Goal: Task Accomplishment & Management: Manage account settings

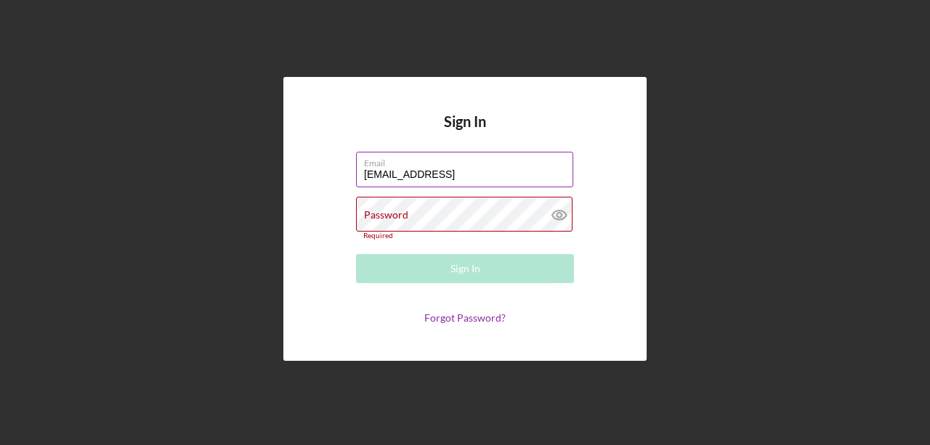
click at [509, 182] on input "[EMAIL_ADDRESS]" at bounding box center [464, 169] width 217 height 35
type input "[EMAIL_ADDRESS][DOMAIN_NAME]"
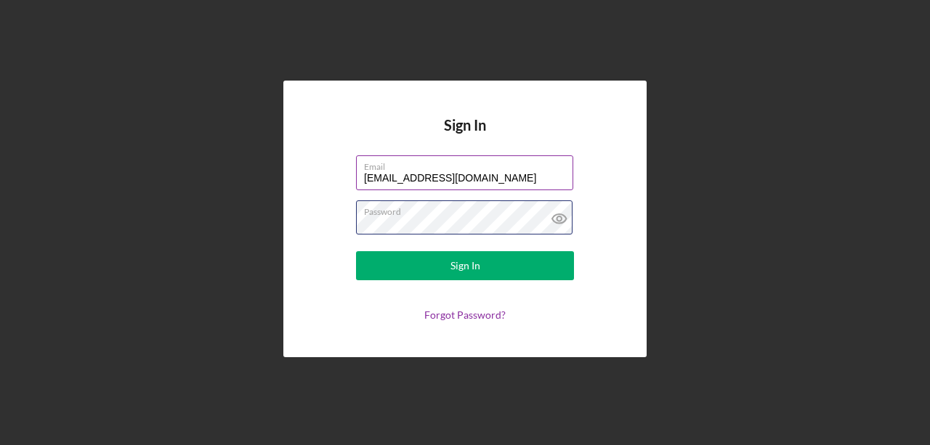
click at [356, 251] on button "Sign In" at bounding box center [465, 265] width 218 height 29
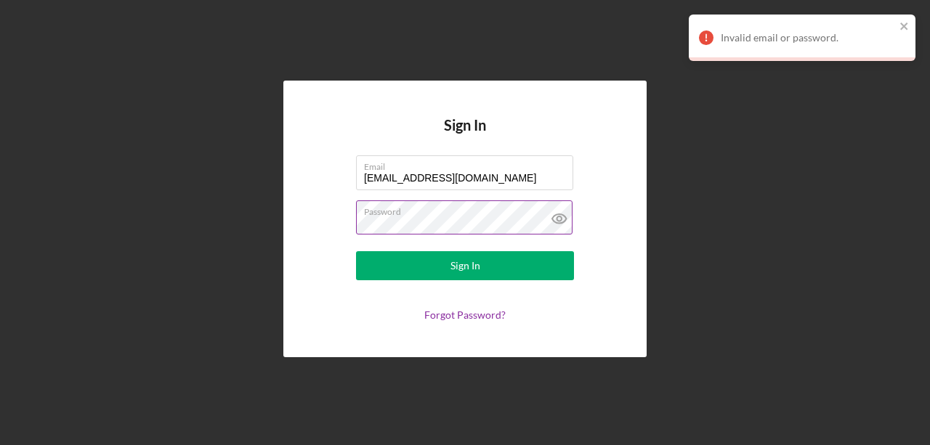
click at [555, 211] on icon at bounding box center [559, 219] width 36 height 36
click at [356, 251] on button "Sign In" at bounding box center [465, 265] width 218 height 29
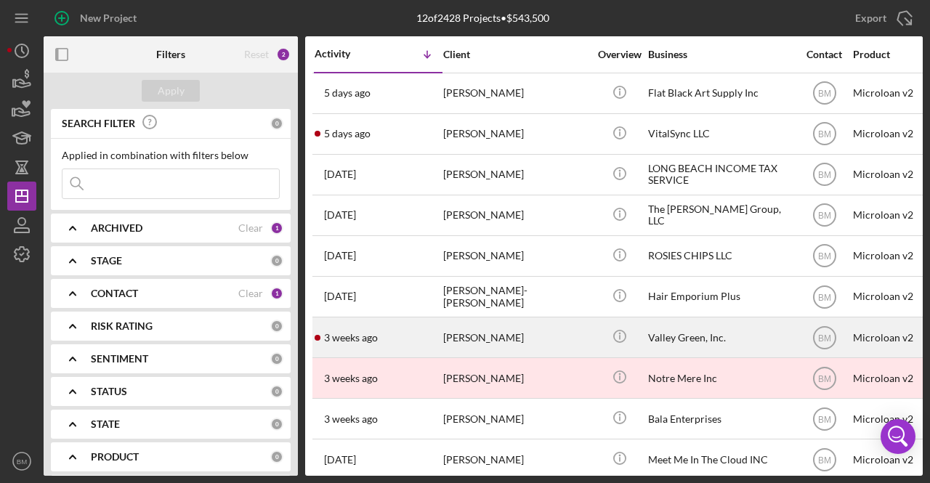
scroll to position [98, 0]
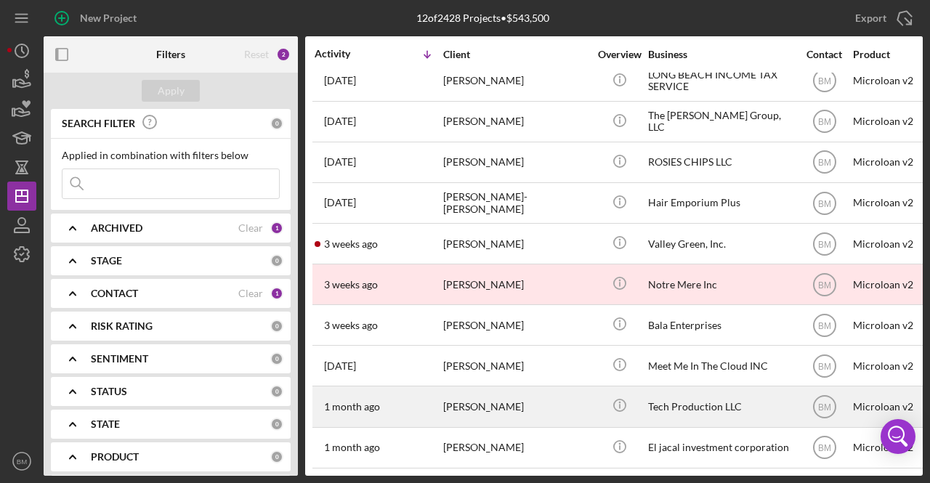
click at [472, 389] on div "[PERSON_NAME]" at bounding box center [515, 406] width 145 height 39
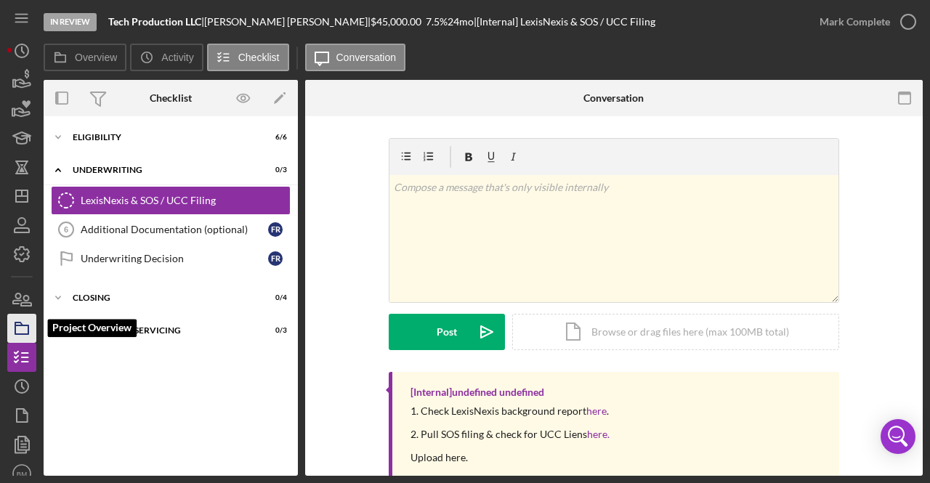
click at [32, 328] on icon "button" at bounding box center [22, 328] width 36 height 36
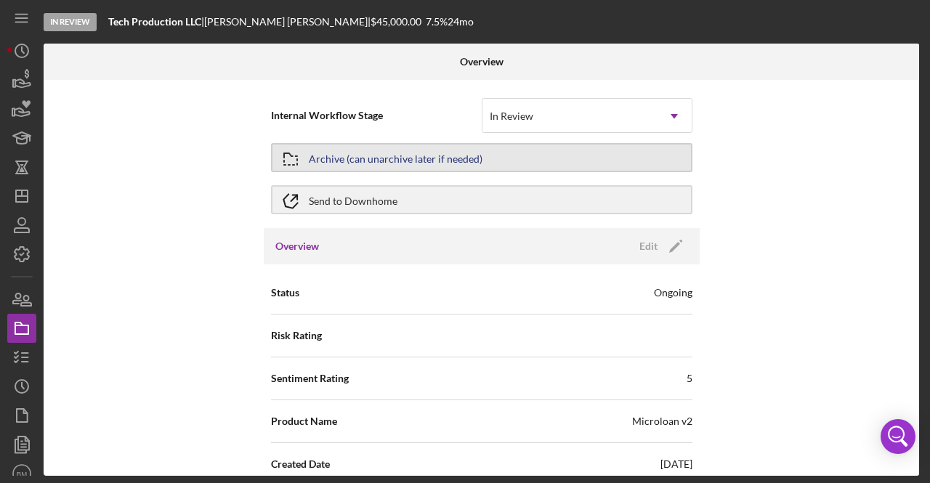
click at [405, 154] on div "Archive (can unarchive later if needed)" at bounding box center [396, 158] width 174 height 26
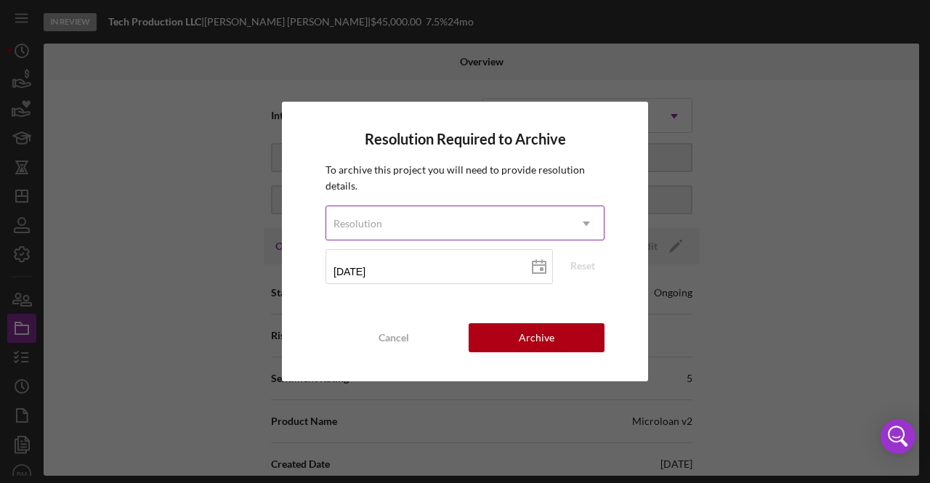
click at [436, 226] on div "Resolution" at bounding box center [447, 223] width 243 height 33
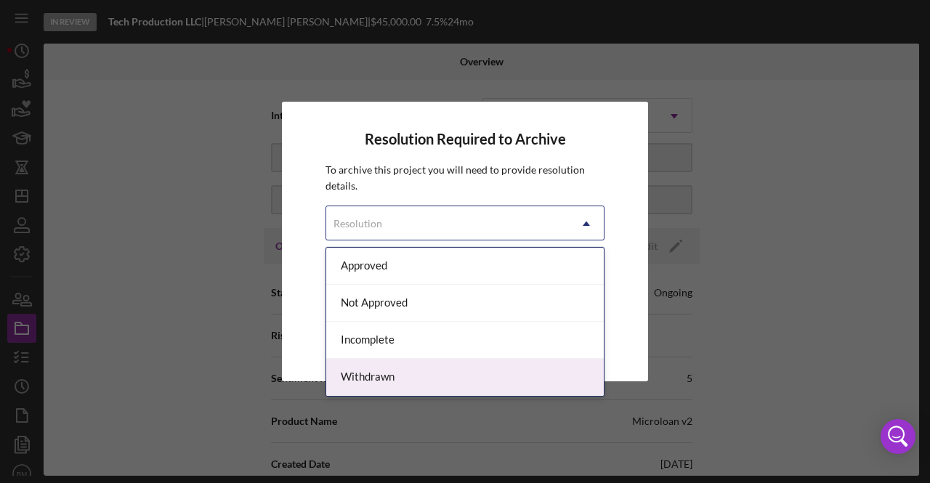
click at [404, 370] on div "Withdrawn" at bounding box center [465, 377] width 278 height 37
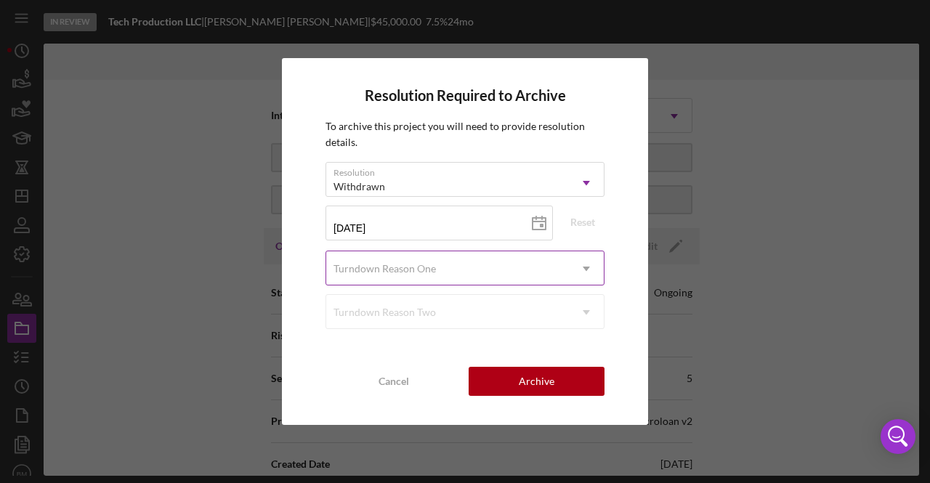
click at [404, 275] on div "Turndown Reason One" at bounding box center [447, 268] width 243 height 33
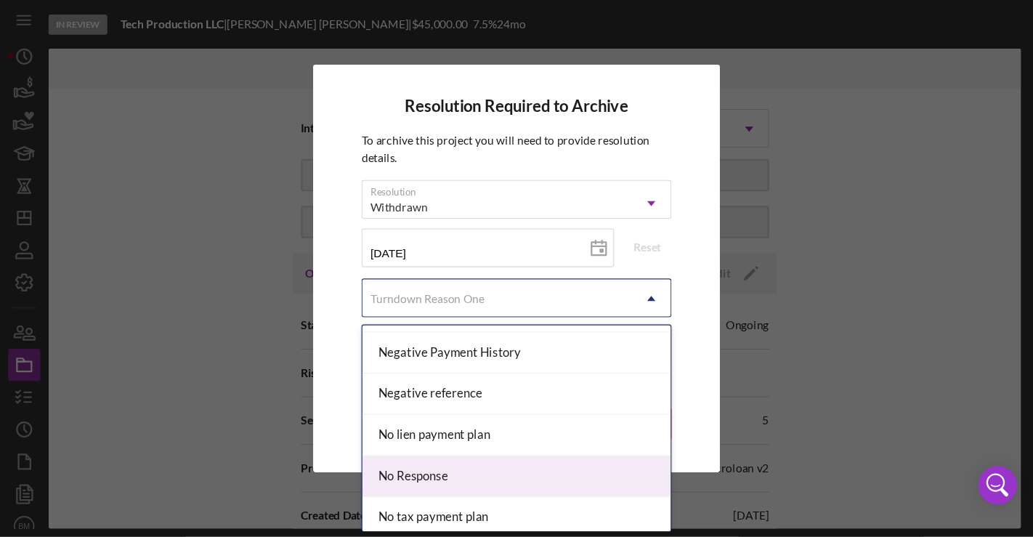
scroll to position [920, 0]
click at [451, 424] on div "No Response" at bounding box center [465, 429] width 278 height 37
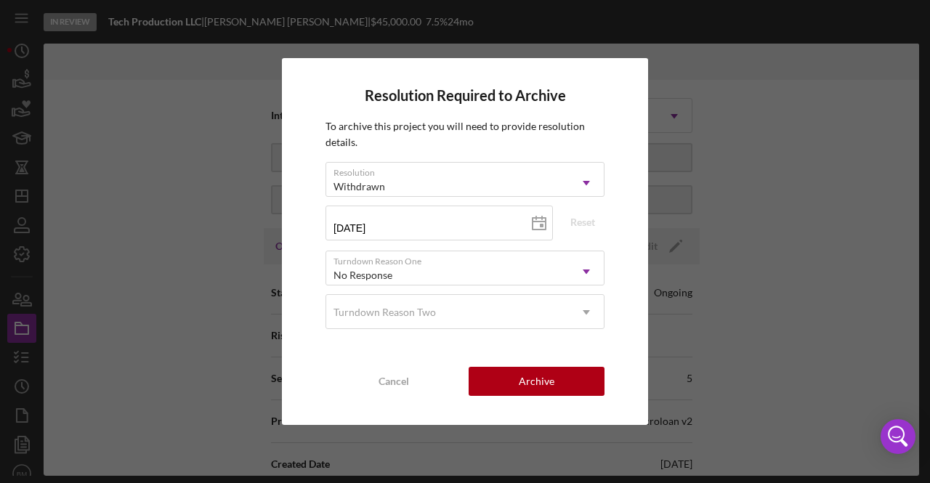
click at [525, 363] on div "Resolution Required to Archive To archive this project you will need to provide…" at bounding box center [465, 242] width 366 height 368
click at [517, 379] on button "Archive" at bounding box center [537, 381] width 136 height 29
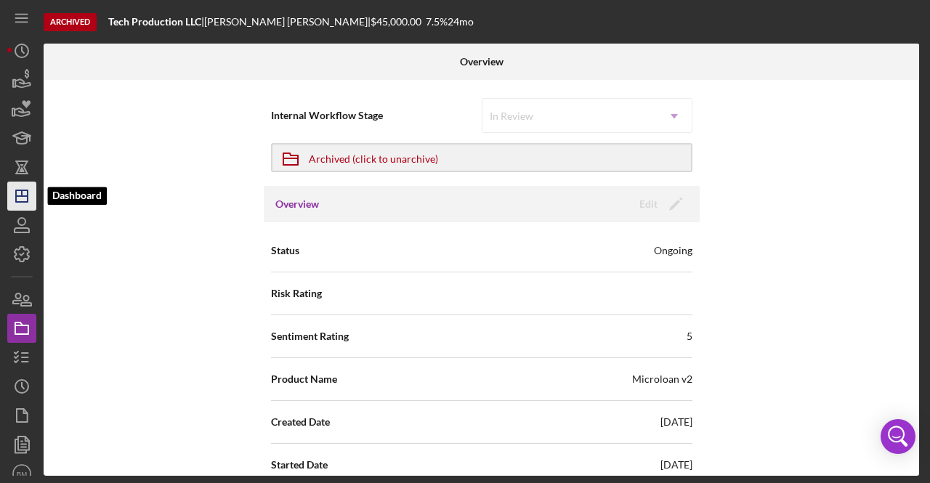
click at [31, 199] on icon "Icon/Dashboard" at bounding box center [22, 196] width 36 height 36
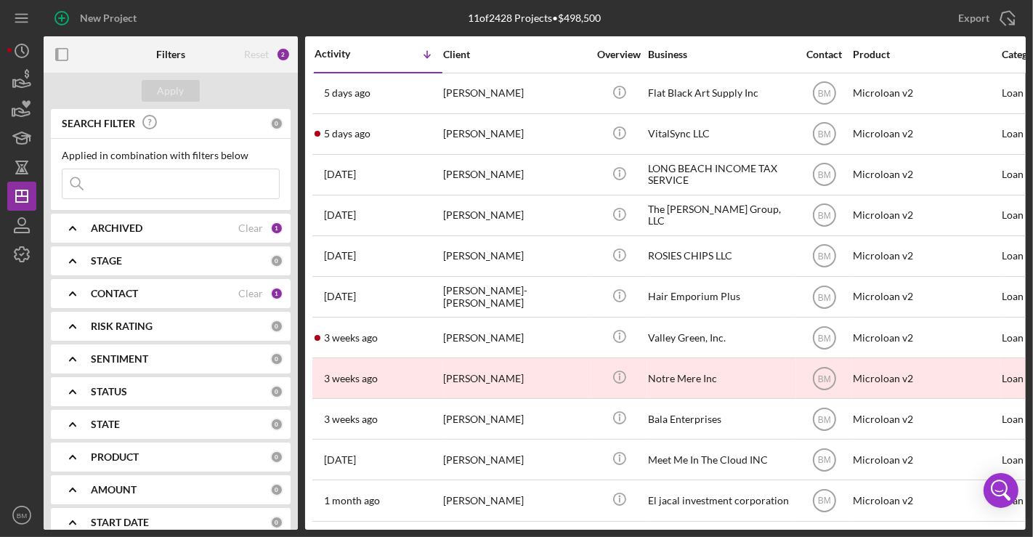
drag, startPoint x: 862, startPoint y: 0, endPoint x: 689, endPoint y: 25, distance: 175.5
click at [689, 25] on div "11 of 2428 Projects • $498,500" at bounding box center [535, 18] width 328 height 36
